Goal: Navigation & Orientation: Find specific page/section

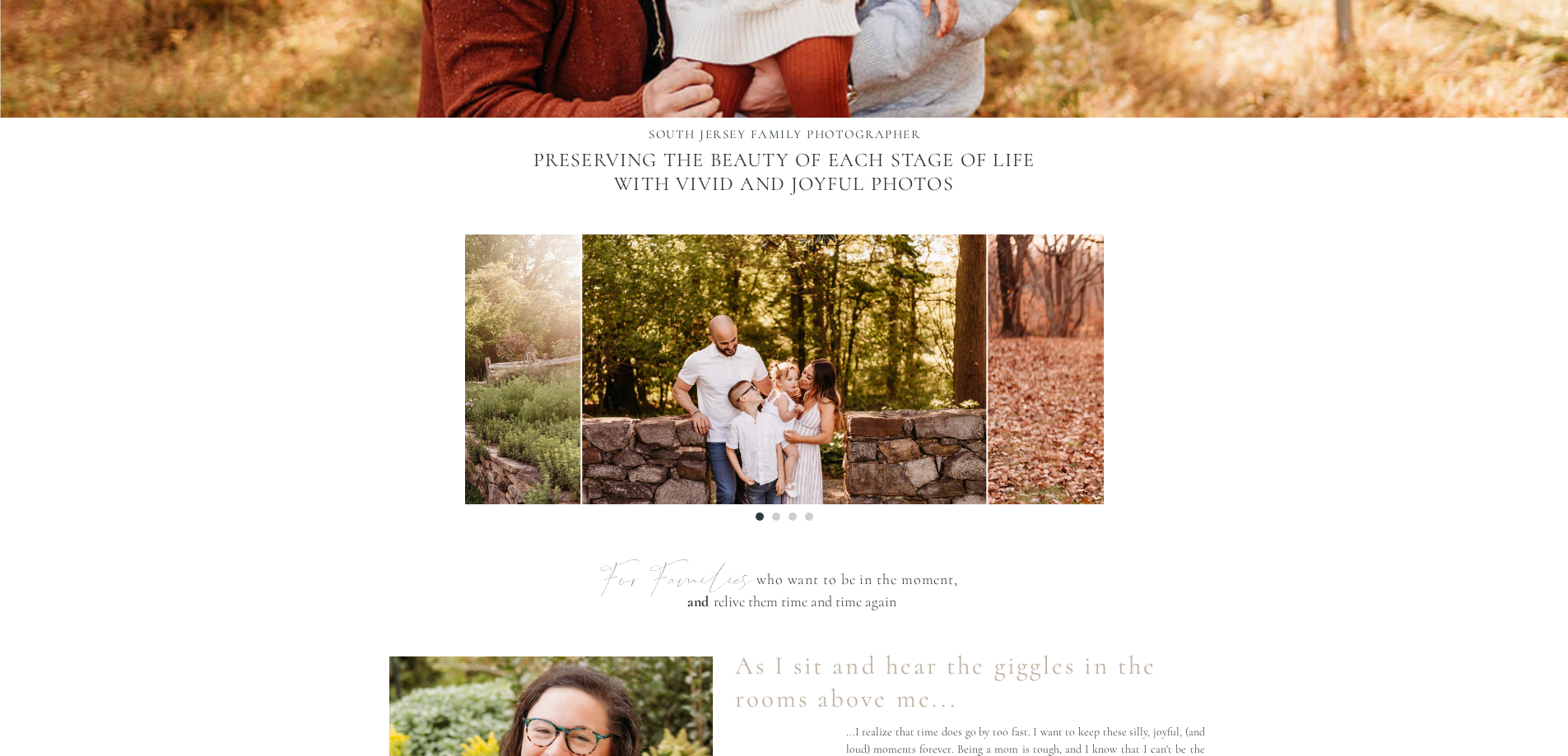
scroll to position [329, 0]
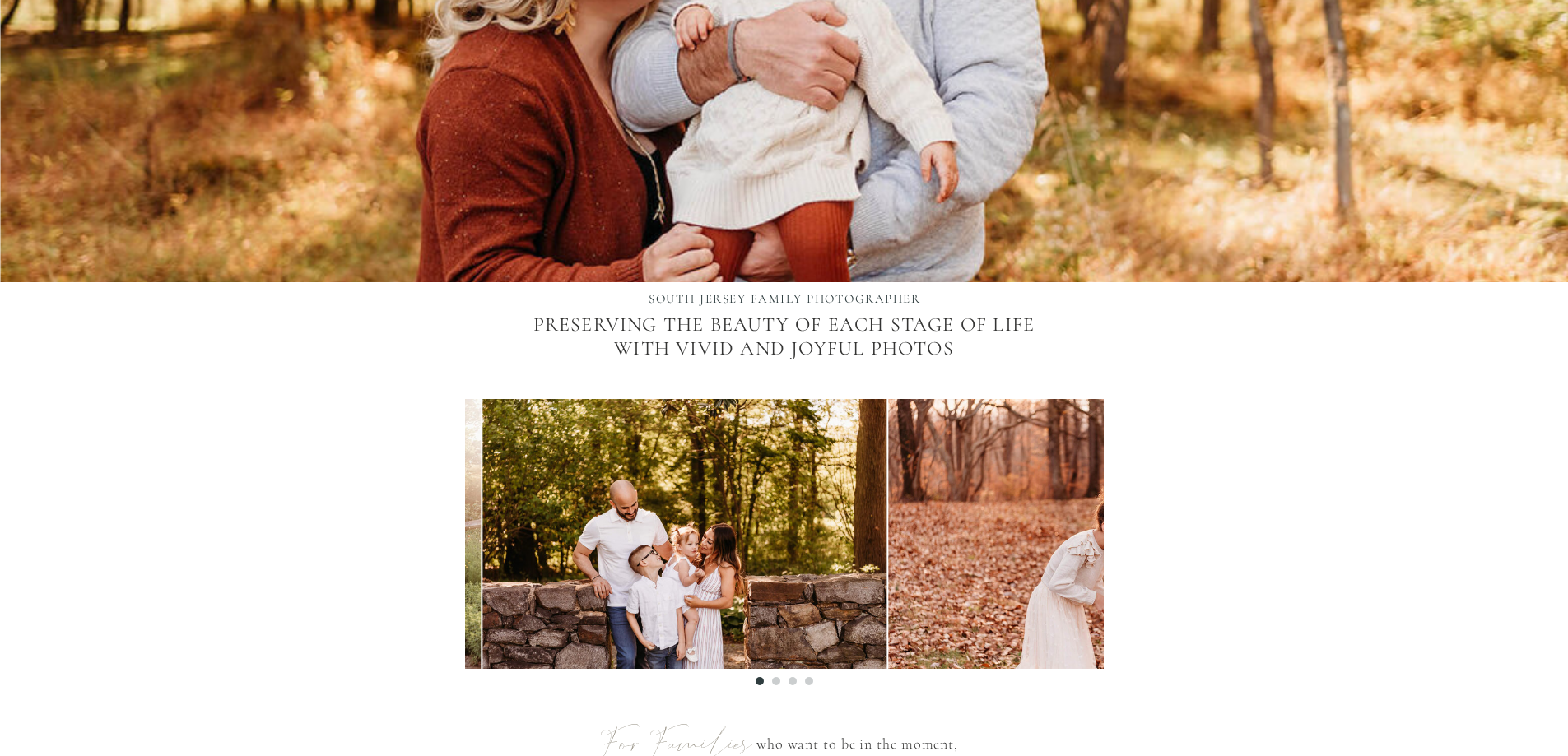
click at [586, 584] on img at bounding box center [684, 534] width 405 height 270
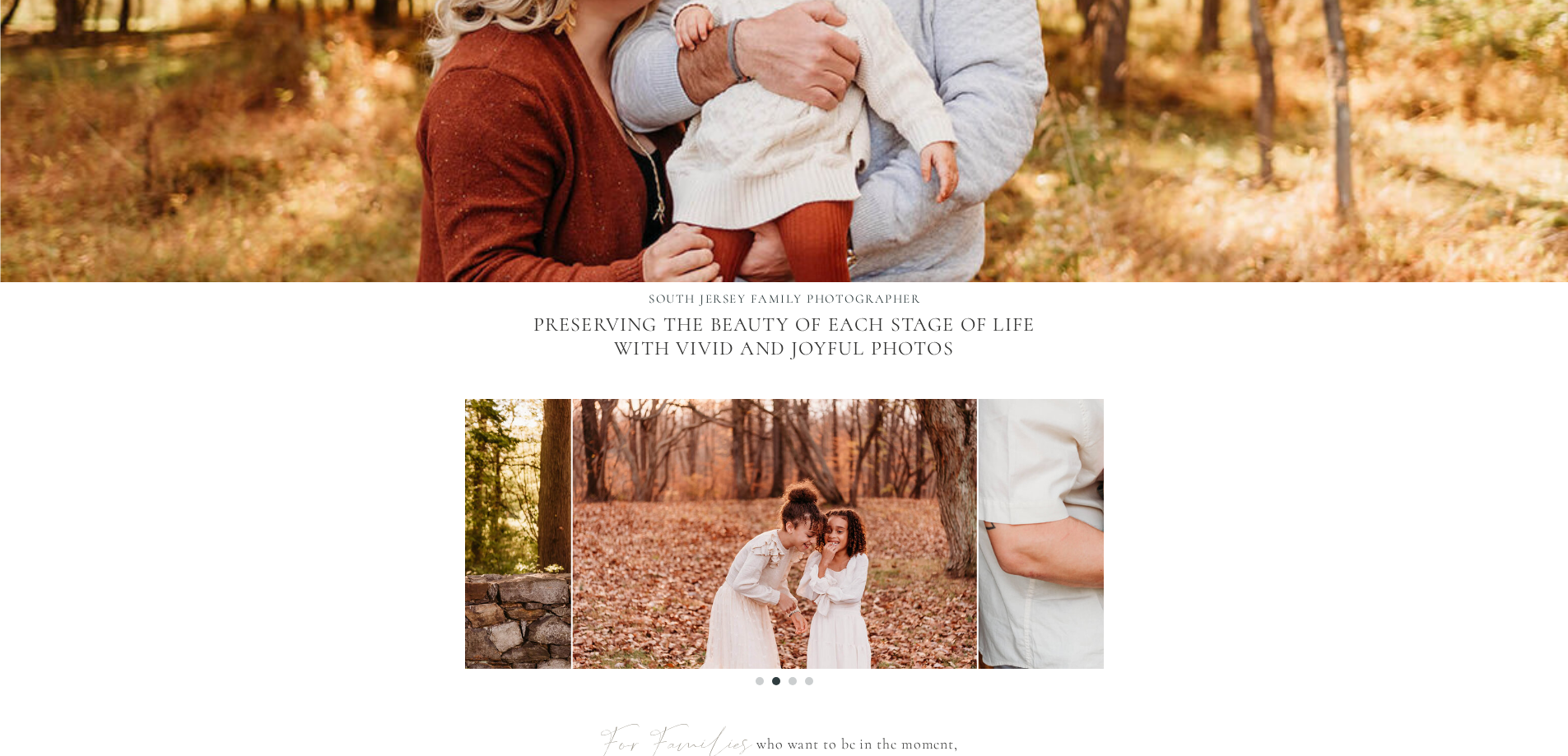
click at [573, 567] on img at bounding box center [775, 534] width 405 height 270
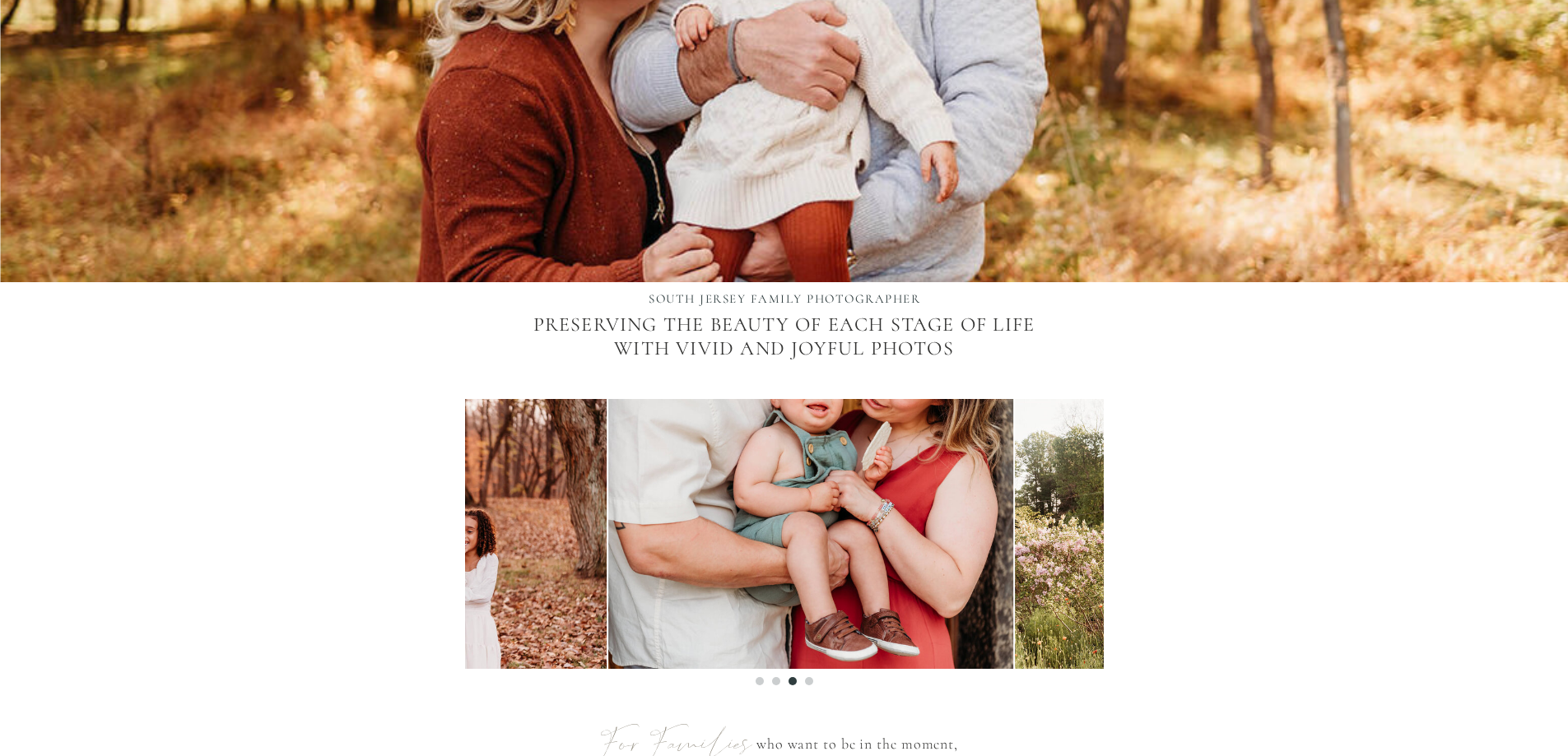
click at [724, 603] on img at bounding box center [810, 534] width 405 height 270
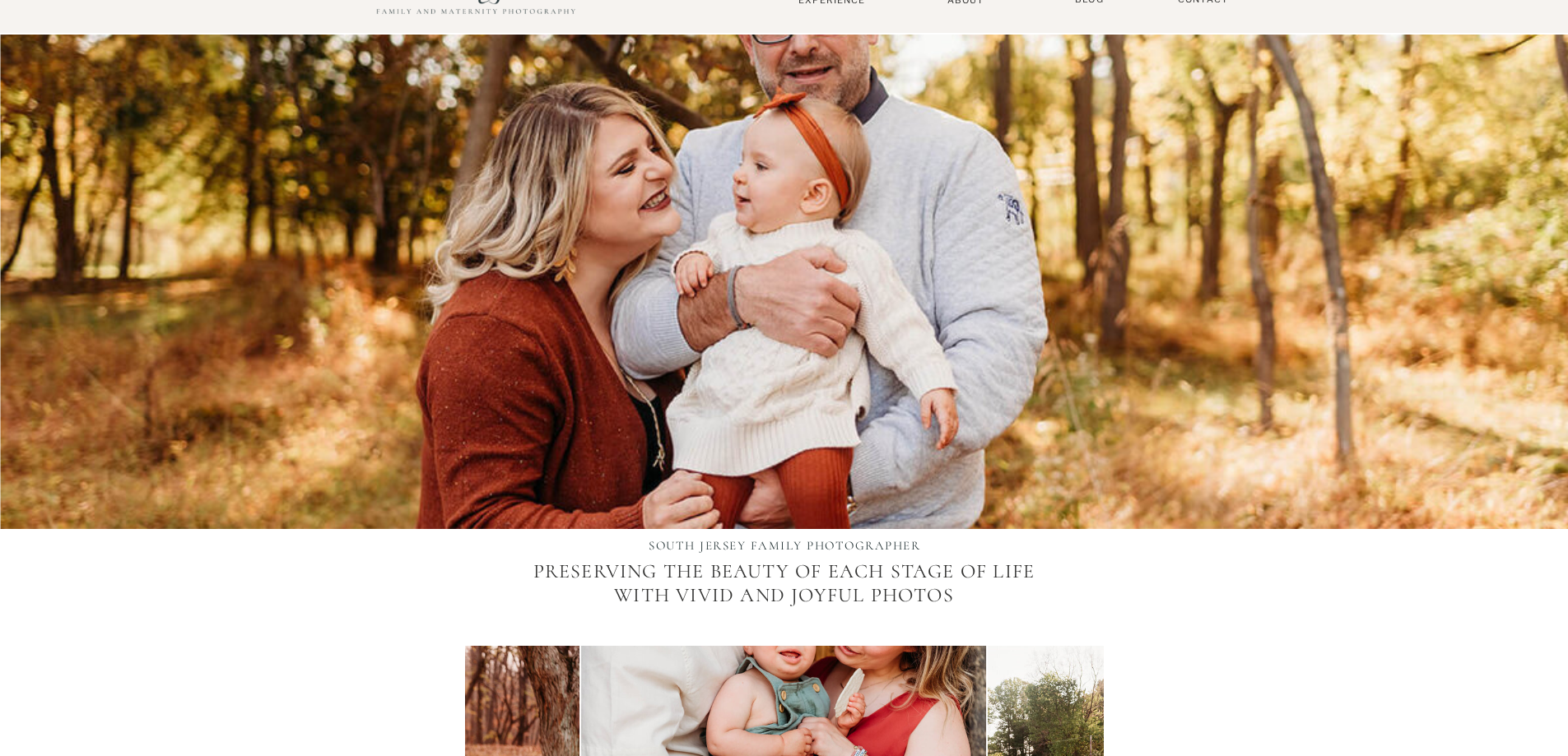
scroll to position [0, 0]
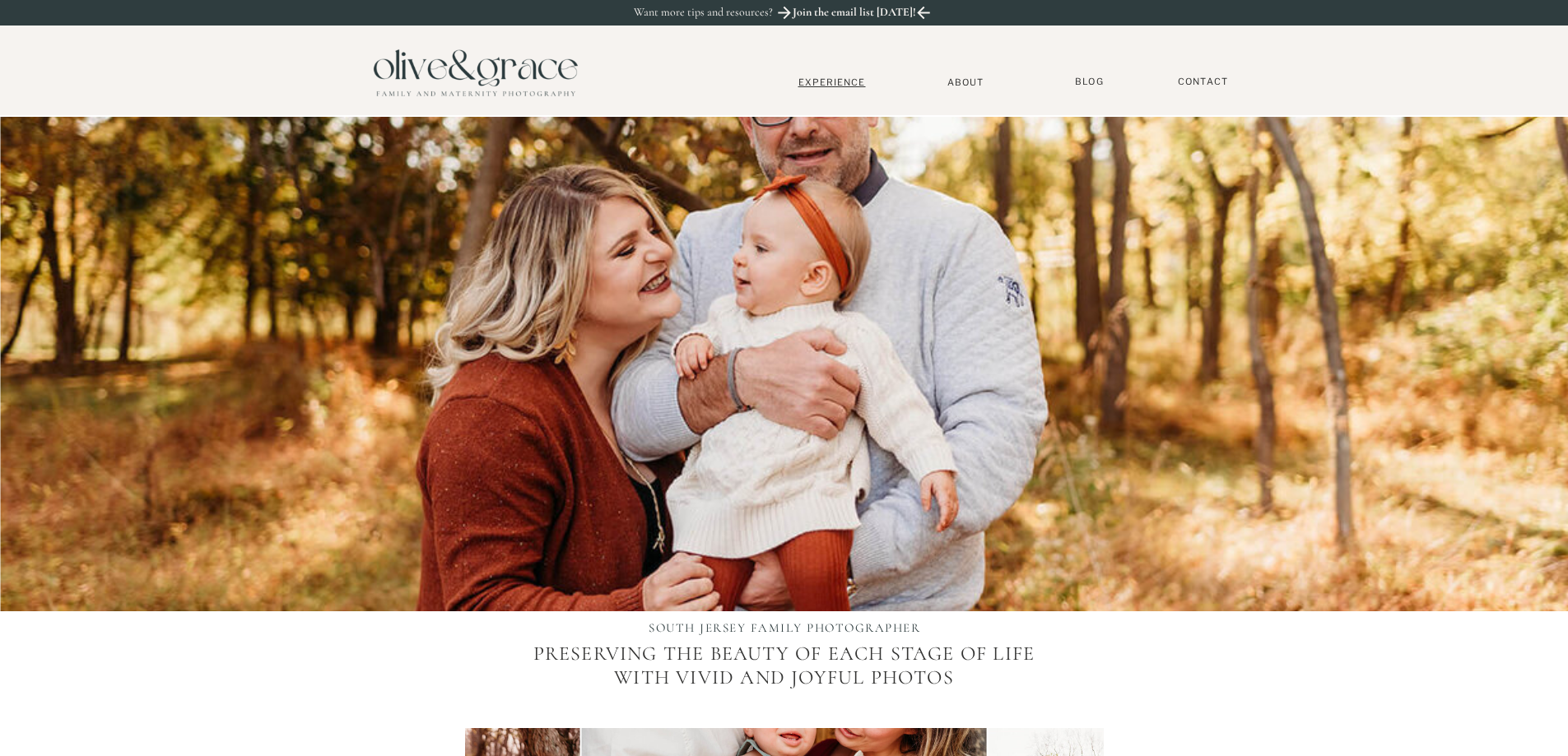
click at [842, 77] on nav "Experience" at bounding box center [833, 82] width 109 height 12
